Goal: Navigation & Orientation: Find specific page/section

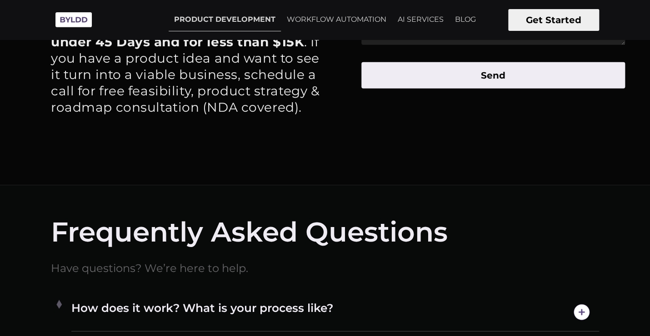
scroll to position [4440, 0]
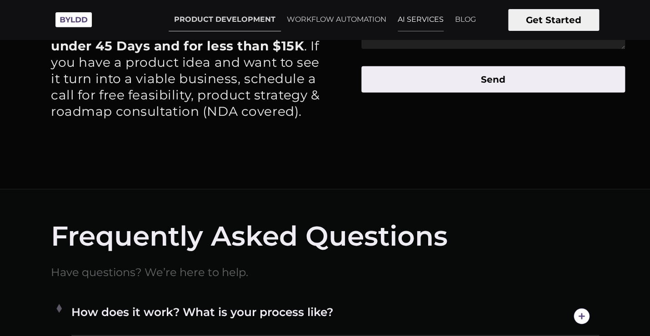
click at [420, 24] on link "AI SERVICES" at bounding box center [420, 19] width 57 height 23
click at [232, 25] on link "PRODUCT DEVELOPMENT" at bounding box center [225, 19] width 112 height 23
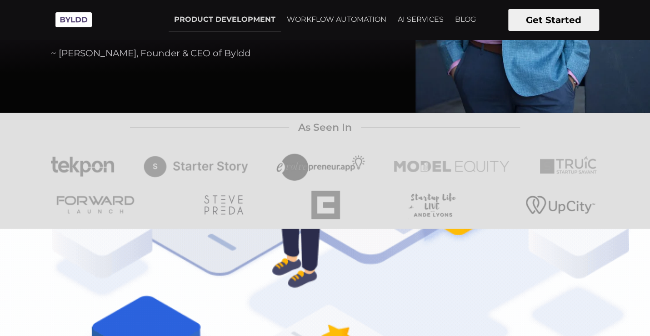
scroll to position [2855, 0]
